Goal: Information Seeking & Learning: Stay updated

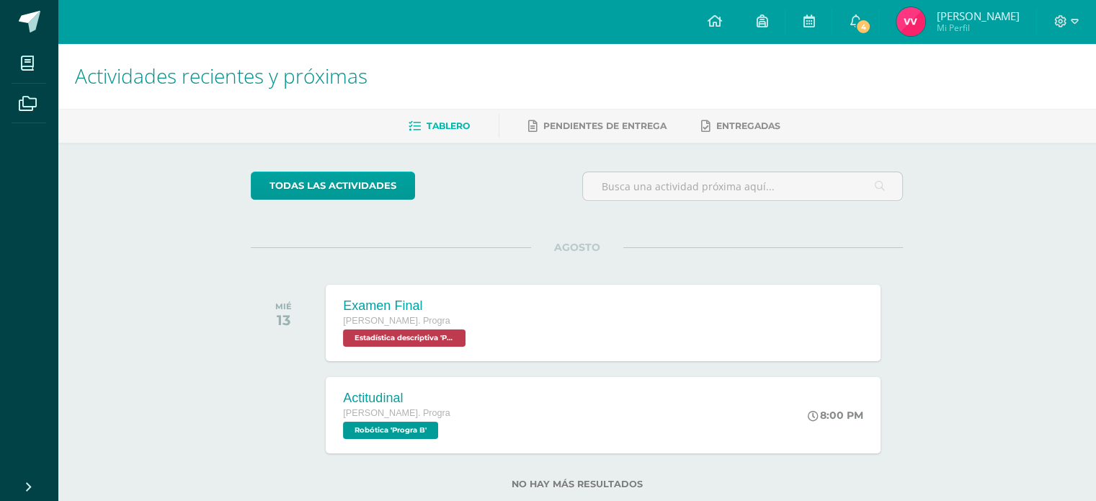
click at [865, 77] on h1 "Actividades recientes y próximas" at bounding box center [577, 76] width 1004 height 66
click at [871, 25] on span "4" at bounding box center [863, 27] width 16 height 16
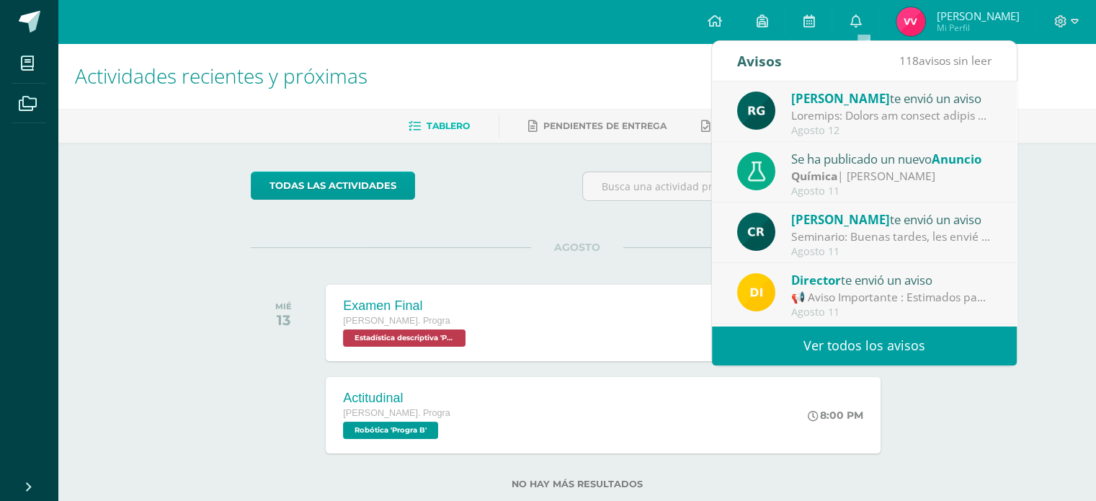
click at [896, 107] on div at bounding box center [891, 115] width 200 height 17
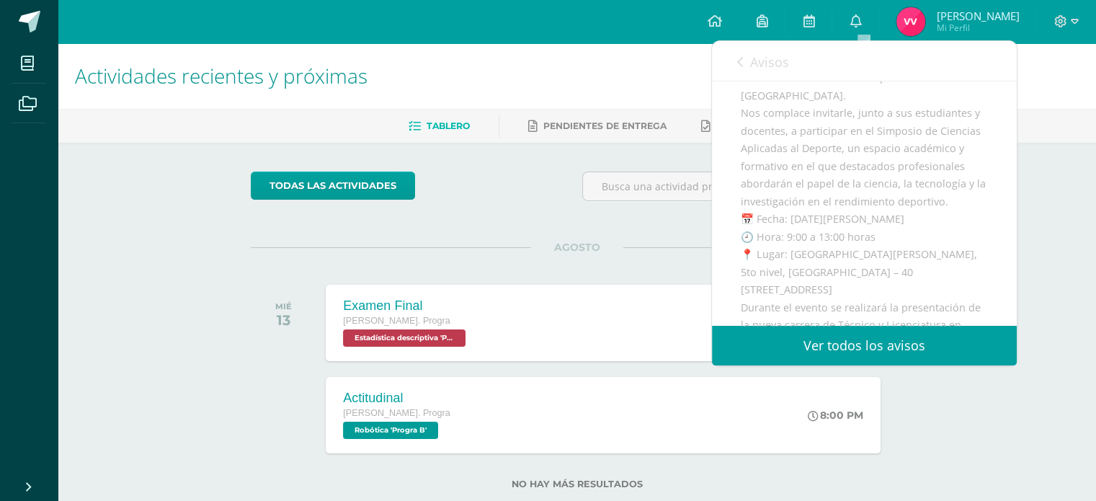
scroll to position [213, 0]
click at [744, 58] on link "Avisos" at bounding box center [763, 61] width 52 height 41
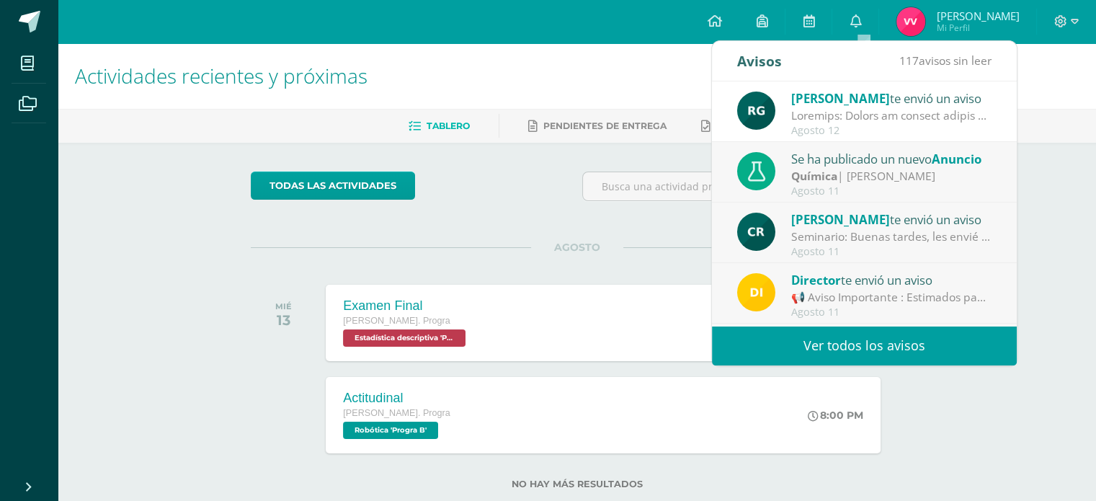
click at [880, 109] on div at bounding box center [891, 115] width 200 height 17
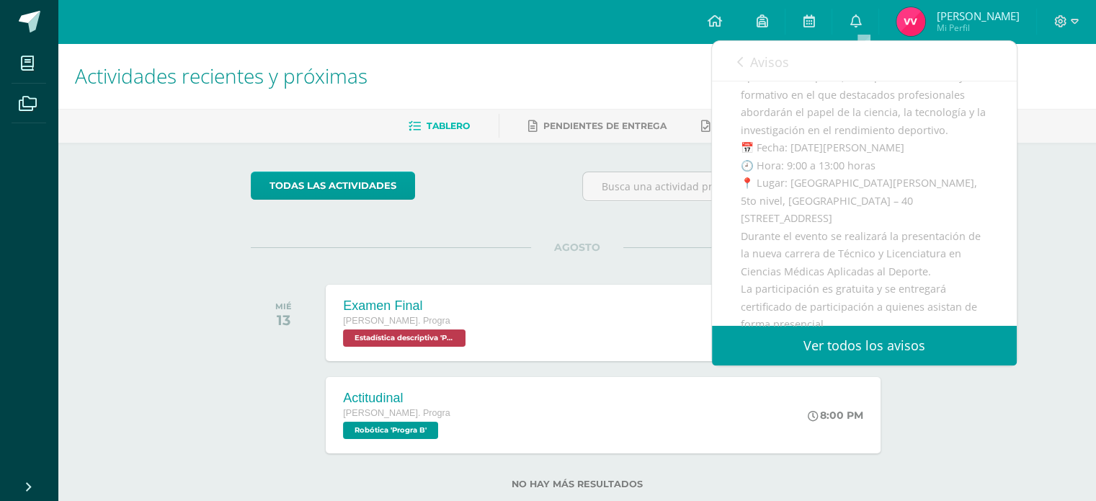
drag, startPoint x: 778, startPoint y: 150, endPoint x: 913, endPoint y: 150, distance: 134.8
click at [913, 150] on div "Reciba un cordial saludo de parte de la [GEOGRAPHIC_DATA]. Nos complace invitar…" at bounding box center [864, 329] width 247 height 663
click at [742, 71] on link "Avisos" at bounding box center [763, 61] width 52 height 41
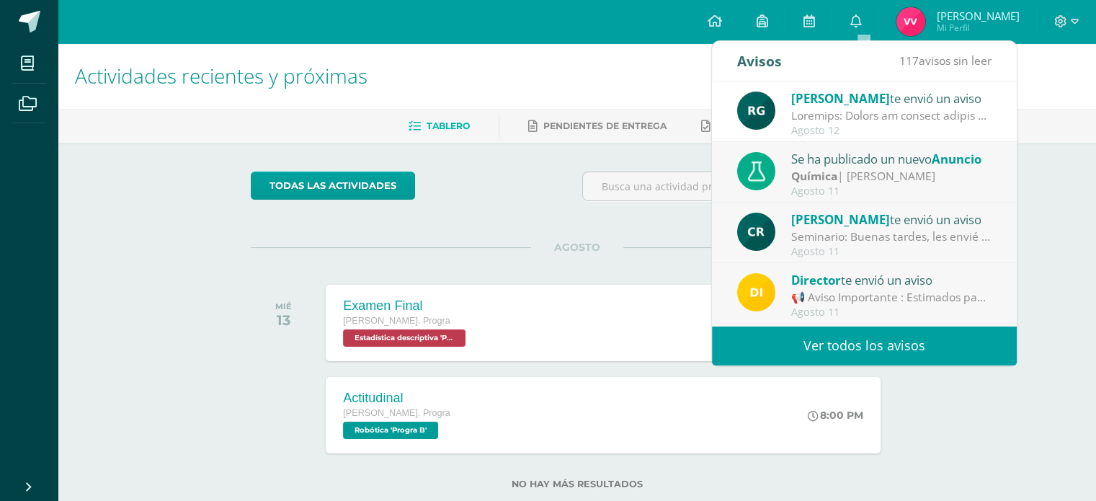
click at [995, 239] on div "[PERSON_NAME] te envió un aviso Seminario: Buenas tardes, les envié correo con …" at bounding box center [864, 233] width 305 height 61
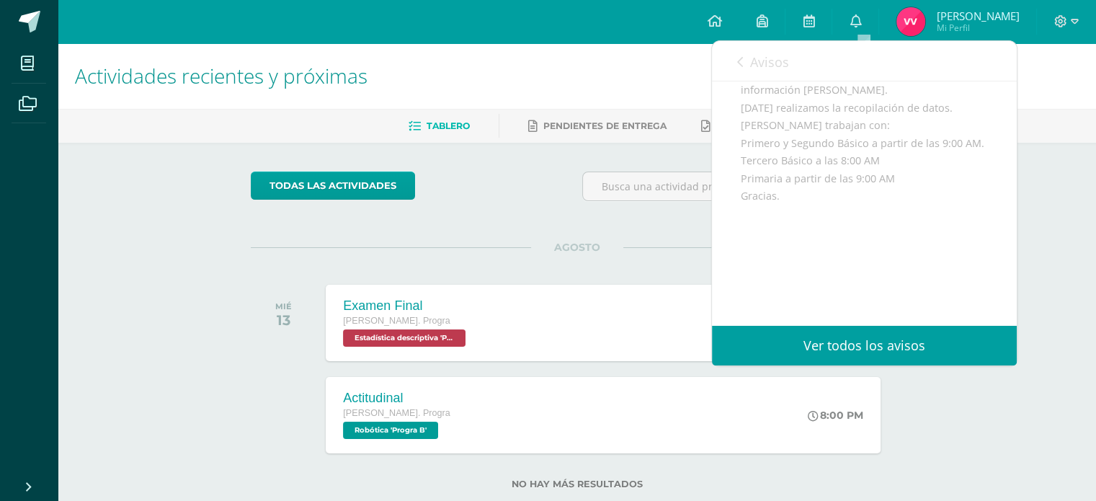
click at [744, 60] on link "Avisos" at bounding box center [763, 61] width 52 height 41
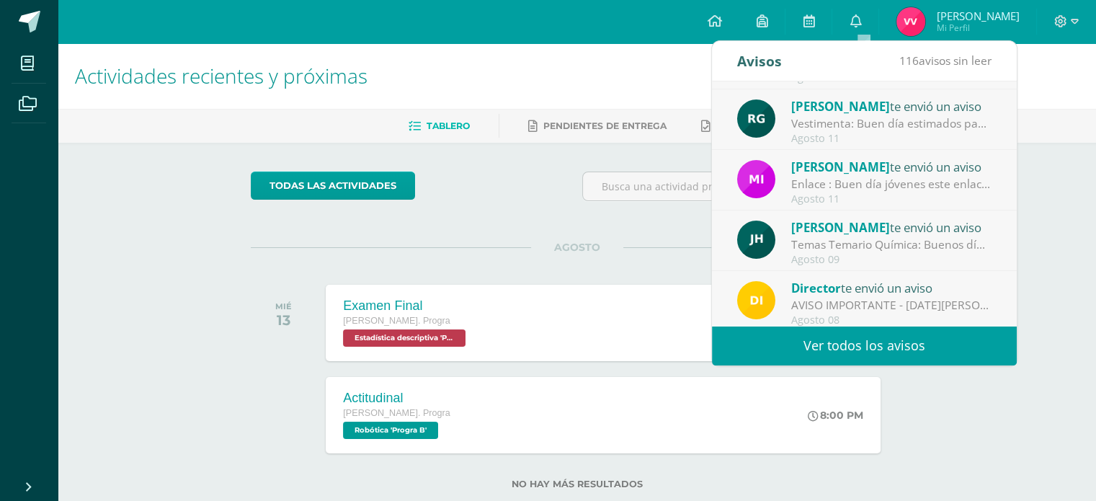
scroll to position [239, 0]
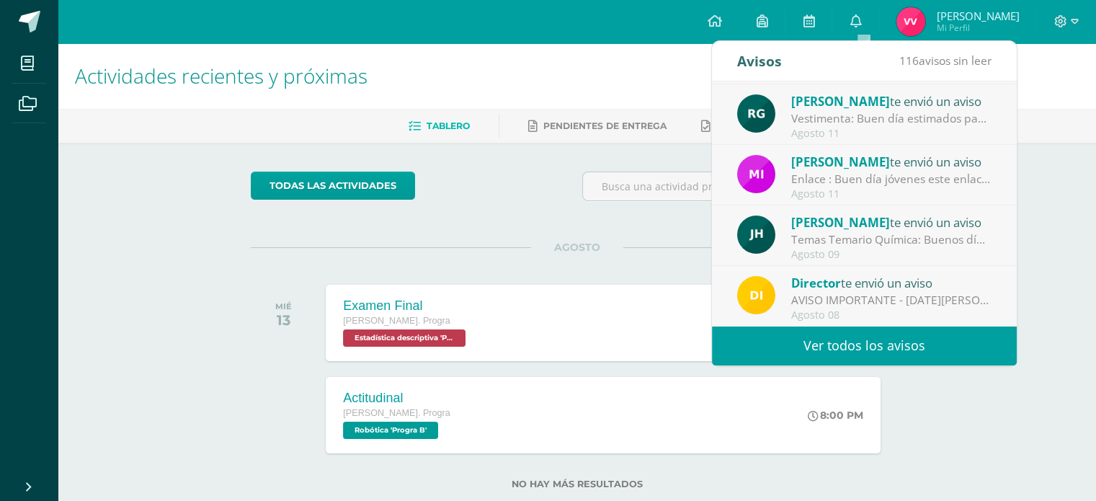
click at [886, 128] on div "Agosto 11" at bounding box center [891, 134] width 200 height 12
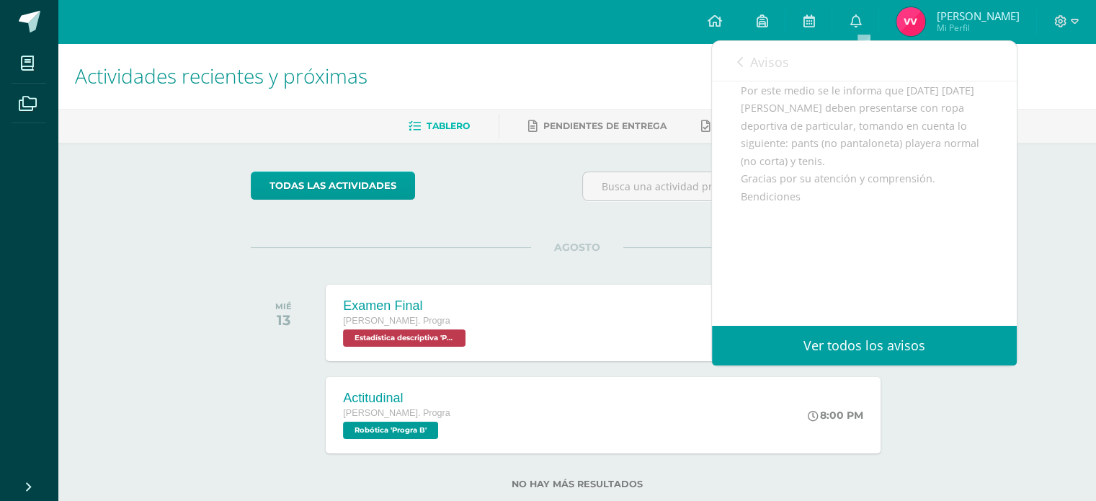
drag, startPoint x: 1008, startPoint y: 234, endPoint x: 1005, endPoint y: 129, distance: 104.6
click at [1005, 129] on div "[PERSON_NAME] te envió un aviso: Vestimenta [DATE] [PERSON_NAME]. Progra Buen d…" at bounding box center [864, 112] width 305 height 427
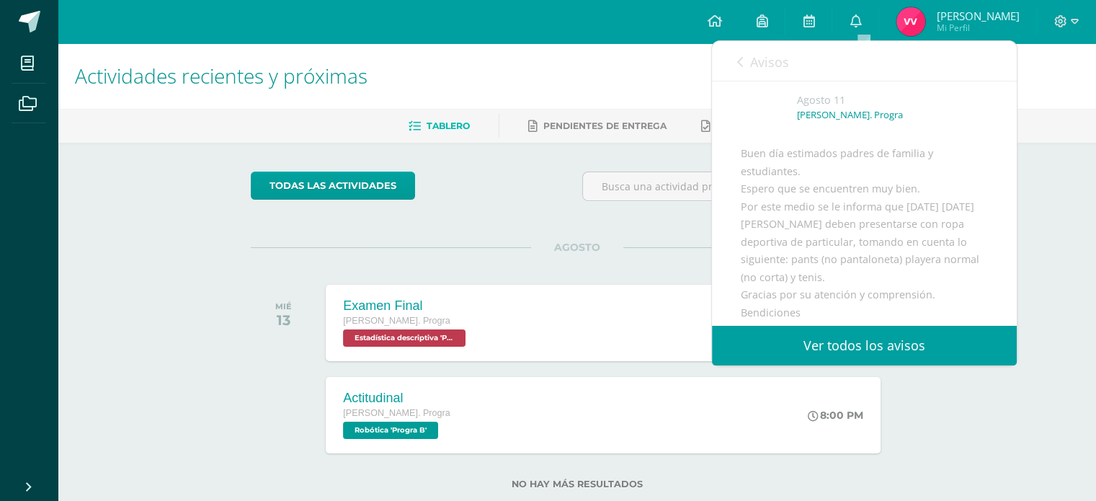
scroll to position [21, 0]
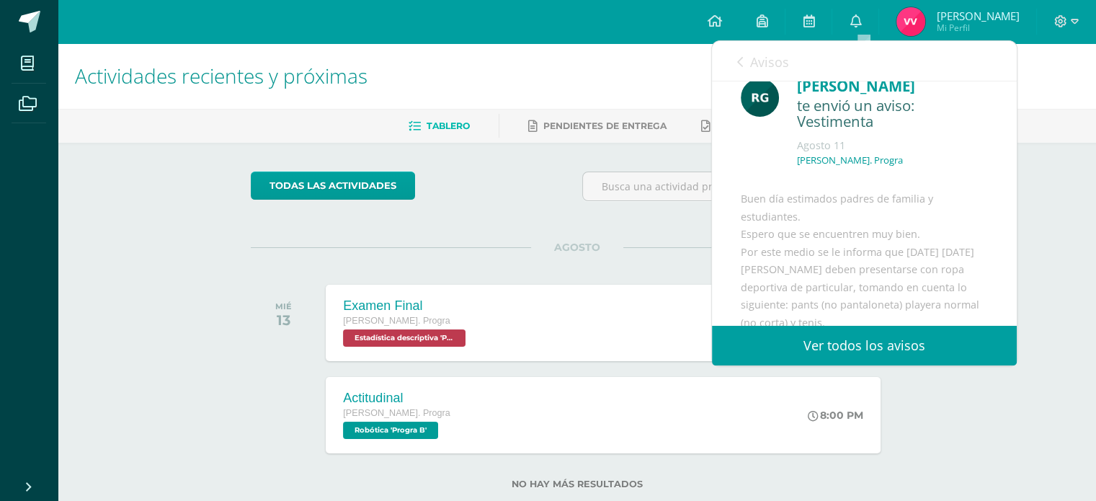
click at [741, 68] on link "Avisos" at bounding box center [763, 61] width 52 height 41
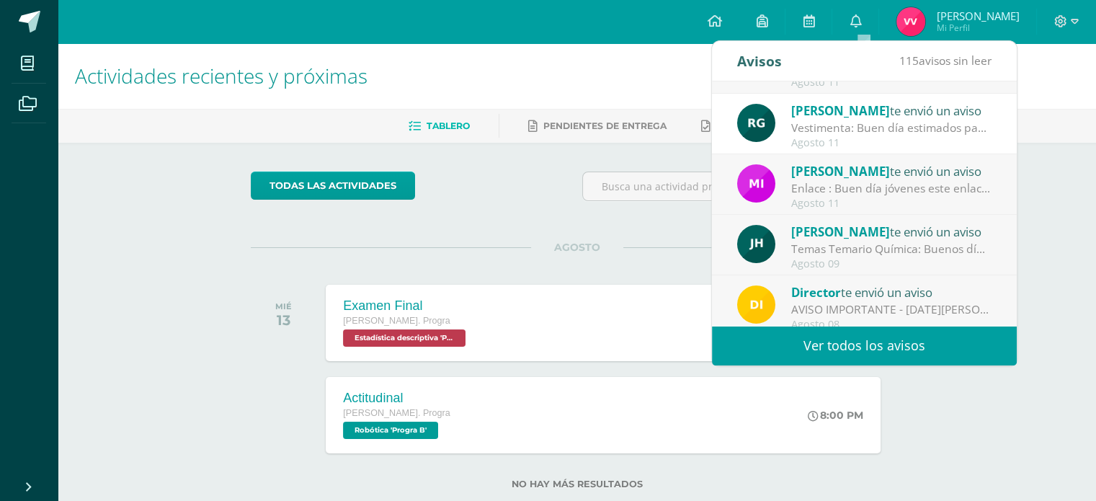
scroll to position [239, 0]
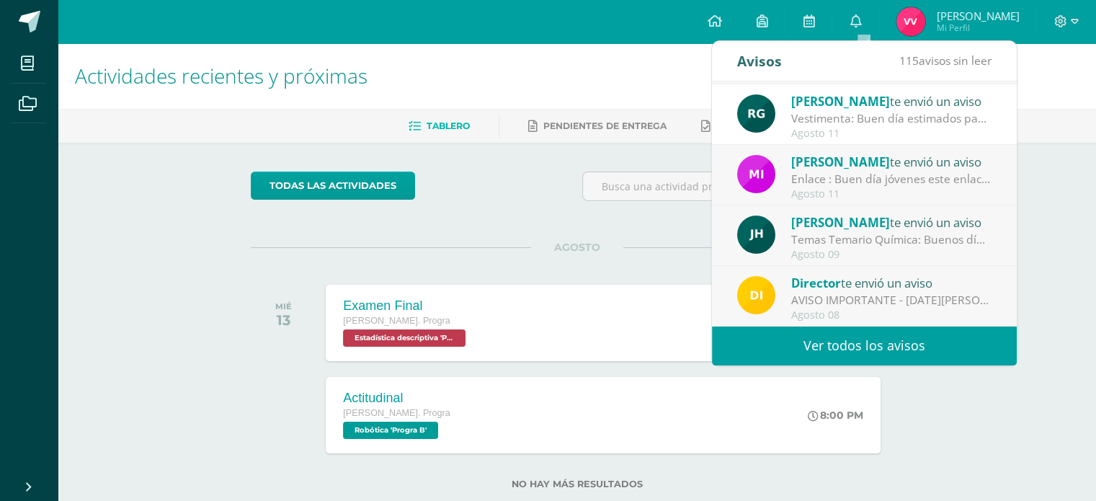
click at [934, 247] on div "Temas Temario Química: Buenos días Estimados jóvenes Un gusto saludarles. Adjun…" at bounding box center [891, 239] width 200 height 17
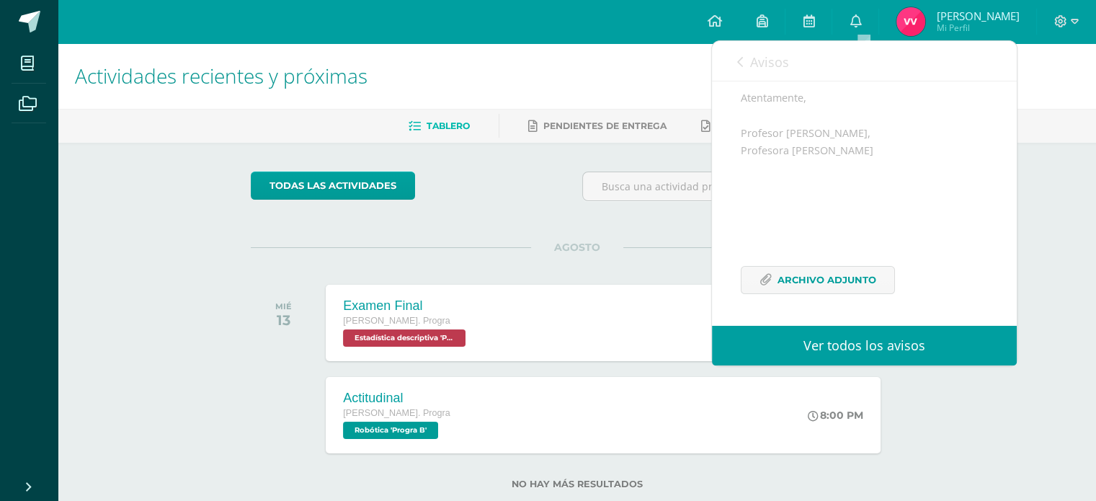
scroll to position [298, 0]
click at [825, 288] on span "Archivo Adjunto" at bounding box center [827, 280] width 99 height 27
